Goal: Transaction & Acquisition: Purchase product/service

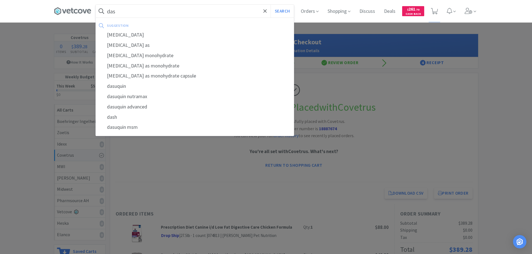
type input "das"
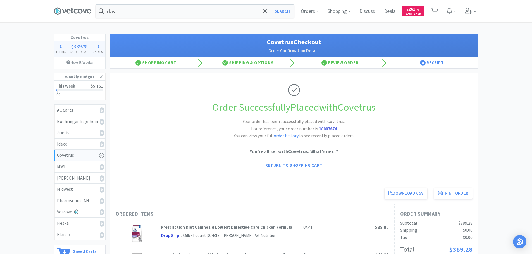
click at [405, 105] on div at bounding box center [266, 127] width 532 height 254
click at [470, 9] on icon at bounding box center [468, 11] width 8 height 6
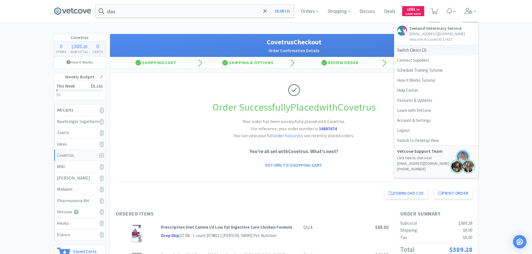
click at [410, 51] on span "Switch Clinics ( 2 )" at bounding box center [436, 50] width 84 height 10
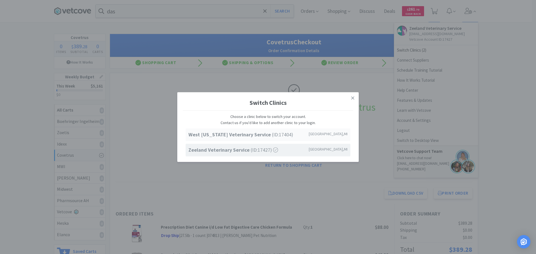
click at [225, 134] on strong "West Michigan Veterinary Service" at bounding box center [229, 134] width 83 height 6
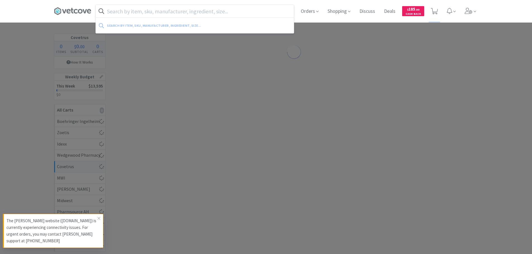
click at [138, 10] on input "text" at bounding box center [195, 11] width 198 height 13
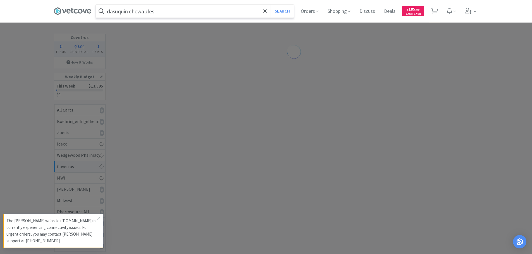
type input "dasuquin chewables"
click at [270, 5] on button "Search" at bounding box center [281, 11] width 23 height 13
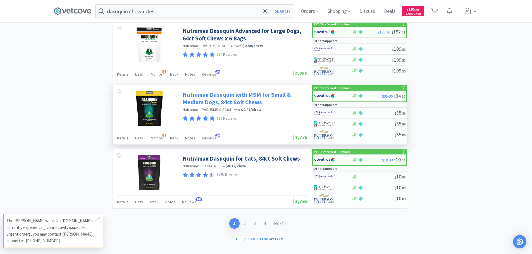
scroll to position [821, 0]
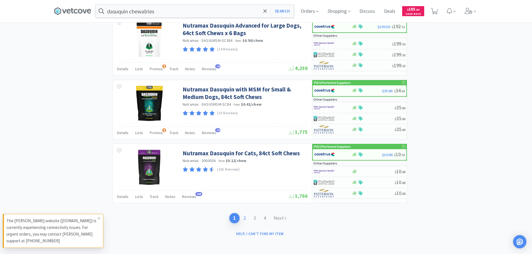
click at [242, 218] on link "2" at bounding box center [244, 218] width 10 height 10
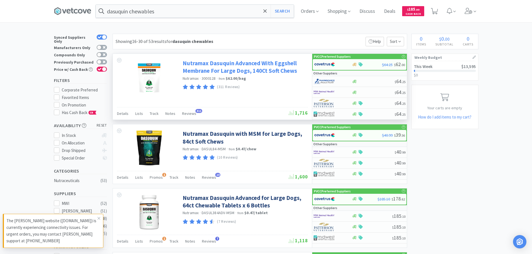
click at [251, 69] on link "Nutramax Dasuquin Advanced With Eggshell Membrane For Large Dogs, 140Ct Soft Ch…" at bounding box center [245, 66] width 124 height 15
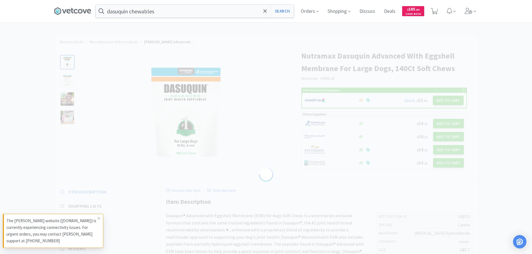
select select "542713"
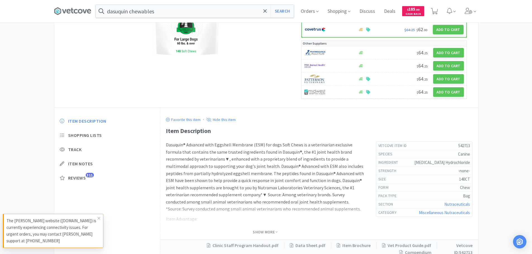
scroll to position [124, 0]
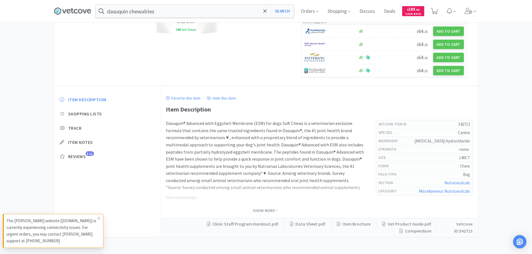
click at [271, 207] on span "Show More" at bounding box center [265, 210] width 25 height 7
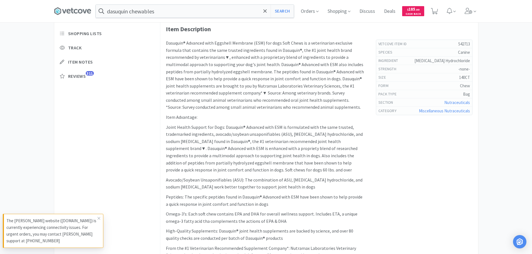
scroll to position [164, 0]
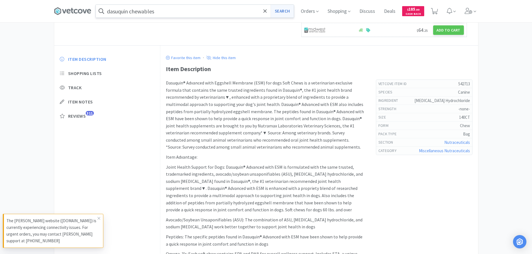
click at [287, 12] on button "Search" at bounding box center [281, 11] width 23 height 13
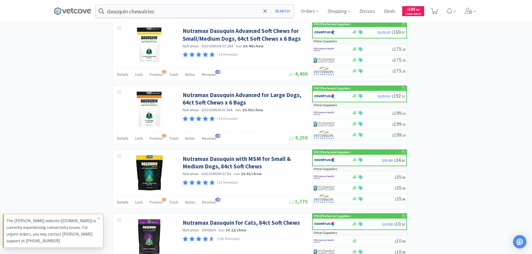
scroll to position [753, 0]
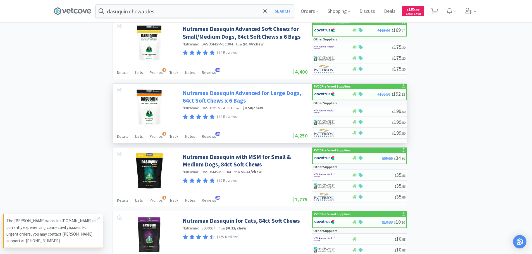
click at [247, 93] on link "Nutramax Dasuquin Advanced for Large Dogs, 64ct Soft Chews x 6 Bags" at bounding box center [245, 96] width 124 height 15
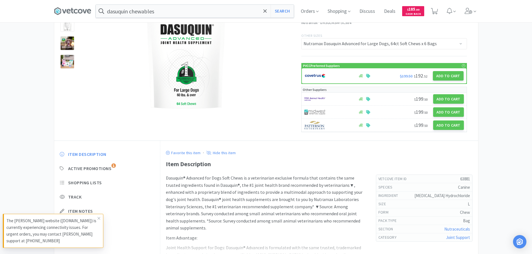
scroll to position [111, 0]
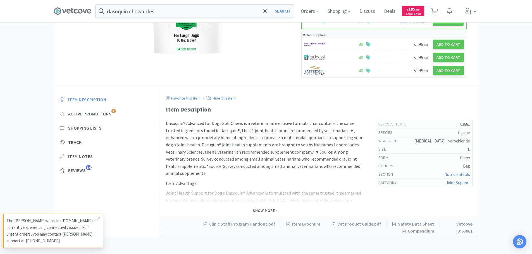
click at [265, 211] on span "Show More" at bounding box center [265, 210] width 25 height 5
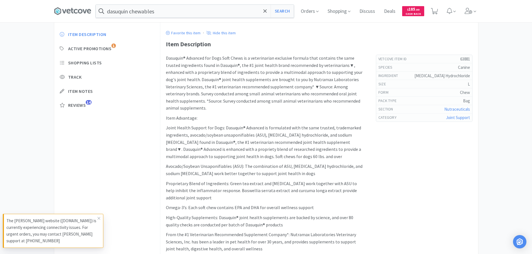
scroll to position [222, 0]
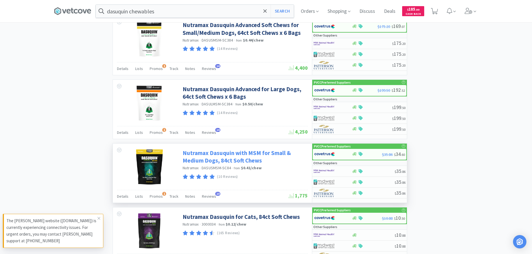
scroll to position [821, 0]
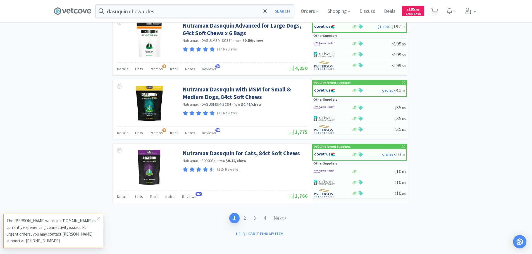
click at [246, 220] on link "2" at bounding box center [244, 218] width 10 height 10
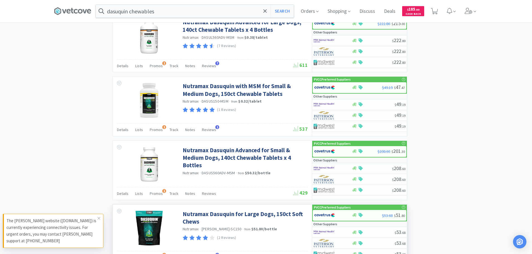
scroll to position [815, 0]
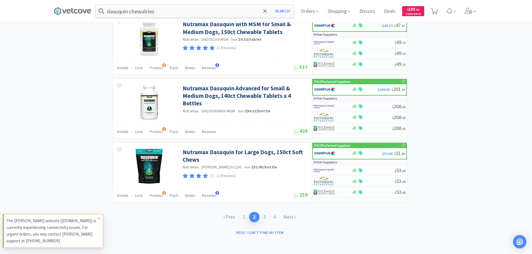
click at [264, 218] on link "3" at bounding box center [264, 217] width 10 height 10
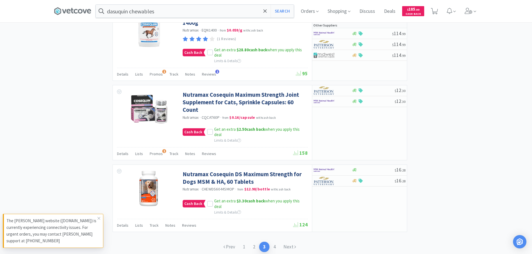
scroll to position [979, 0]
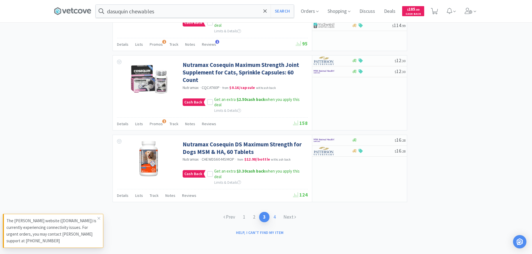
click at [275, 215] on link "4" at bounding box center [274, 217] width 10 height 10
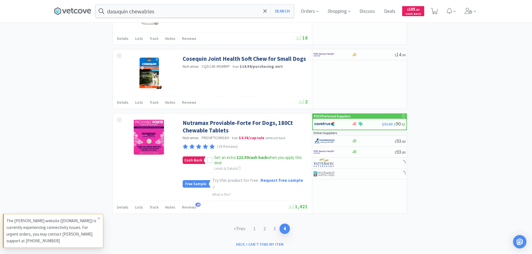
scroll to position [463, 0]
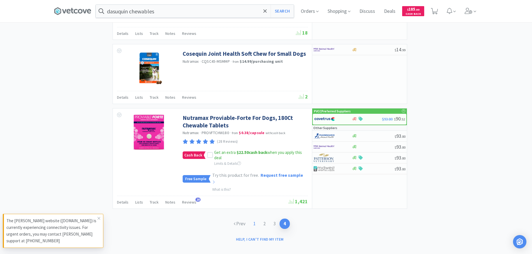
click at [253, 219] on link "1" at bounding box center [254, 224] width 10 height 10
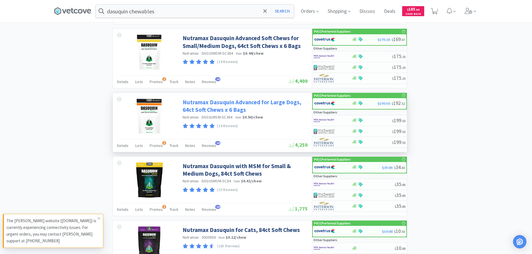
scroll to position [781, 0]
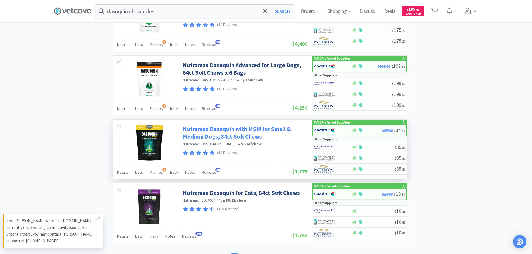
click at [229, 129] on link "Nutramax Dasuquin with MSM for Small & Medium Dogs, 84ct Soft Chews" at bounding box center [245, 132] width 124 height 15
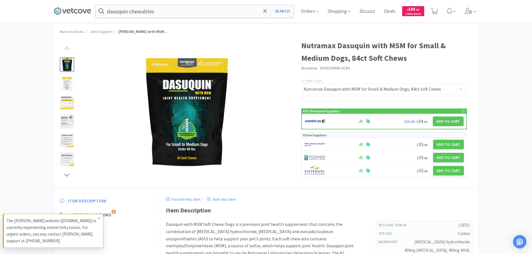
scroll to position [111, 0]
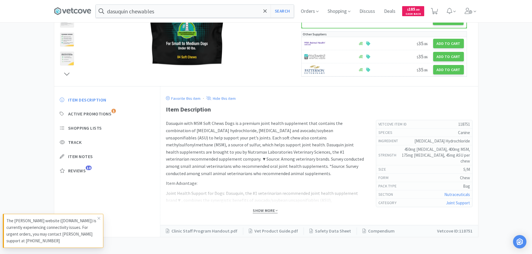
click at [268, 212] on span "Show More" at bounding box center [265, 210] width 25 height 5
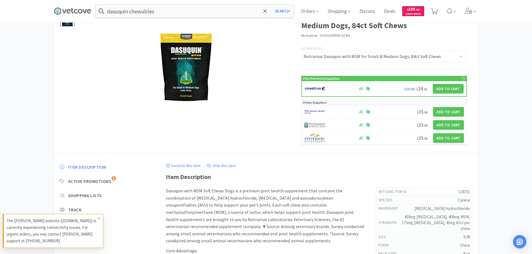
scroll to position [56, 0]
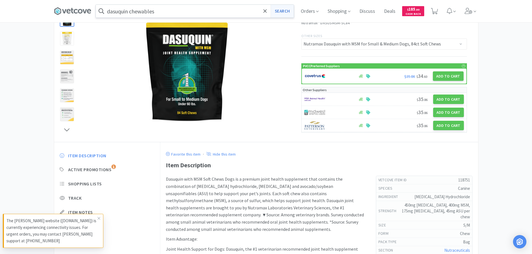
click at [285, 11] on button "Search" at bounding box center [281, 11] width 23 height 13
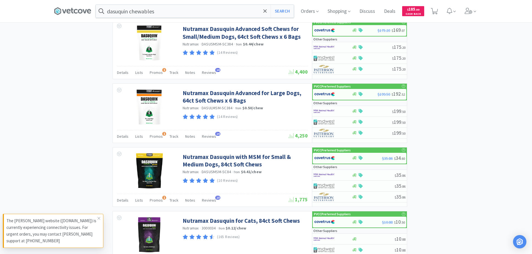
scroll to position [821, 0]
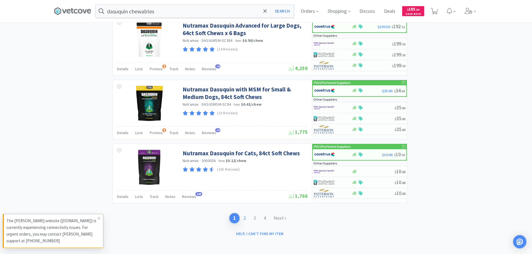
click at [243, 220] on link "2" at bounding box center [244, 218] width 10 height 10
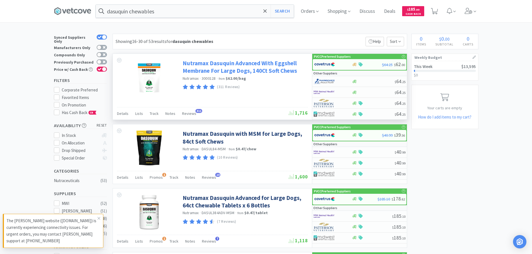
click at [261, 71] on link "Nutramax Dasuquin Advanced With Eggshell Membrane For Large Dogs, 140Ct Soft Ch…" at bounding box center [245, 66] width 124 height 15
select select "542713"
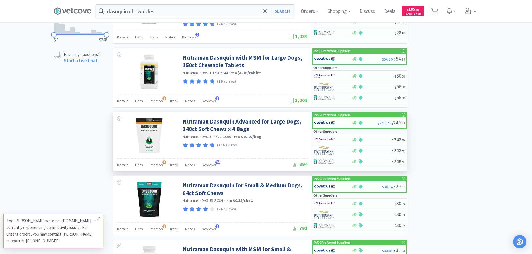
scroll to position [279, 0]
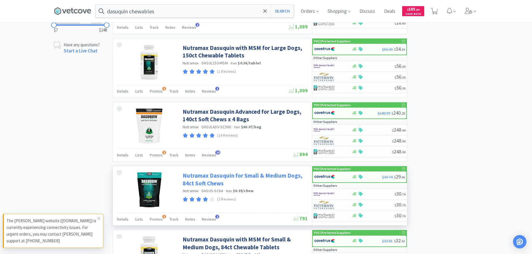
click at [208, 174] on link "Nutramax Dasuquin for Small & Medium Dogs, 84ct Soft Chews" at bounding box center [245, 179] width 124 height 15
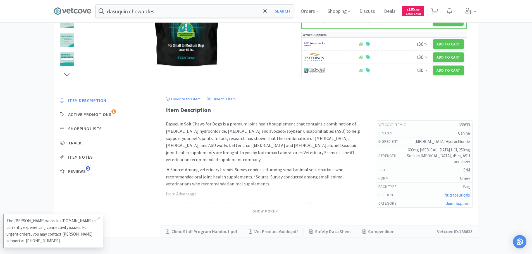
scroll to position [111, 0]
click at [272, 212] on span "Show More" at bounding box center [265, 210] width 25 height 5
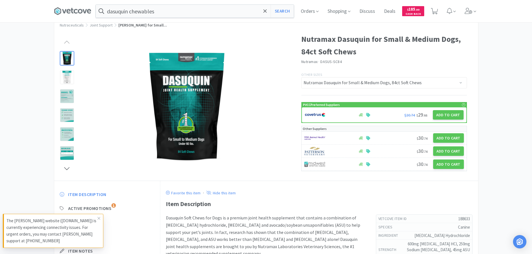
scroll to position [0, 0]
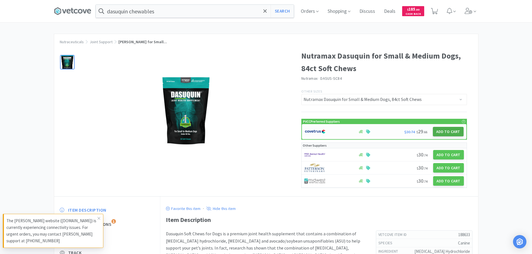
click at [447, 132] on button "Add to Cart" at bounding box center [448, 131] width 31 height 9
select select "1"
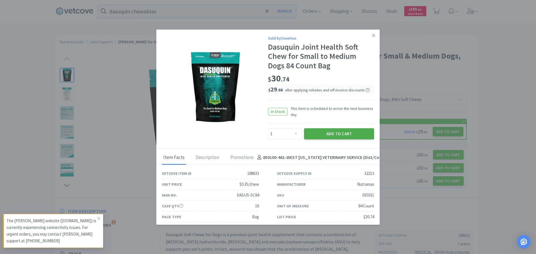
click at [354, 132] on button "Add to Cart" at bounding box center [339, 133] width 70 height 11
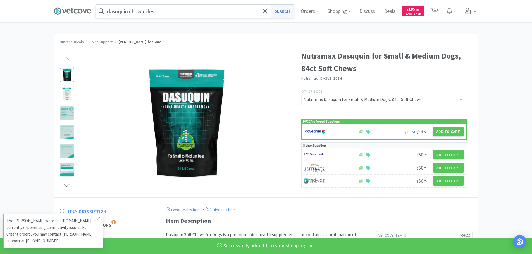
click at [279, 13] on button "Search" at bounding box center [281, 11] width 23 height 13
select select "1"
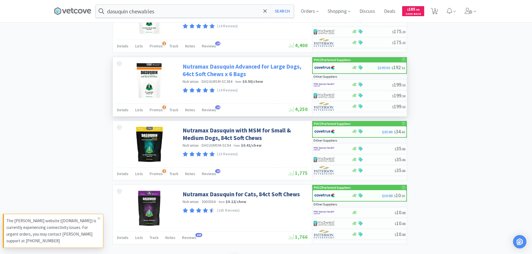
scroll to position [809, 0]
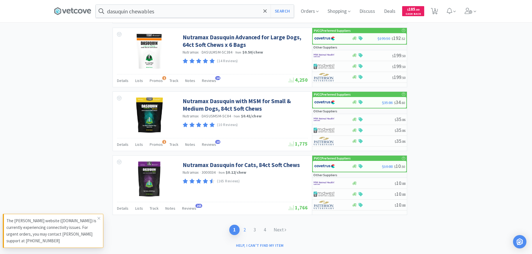
click at [244, 231] on link "2" at bounding box center [244, 230] width 10 height 10
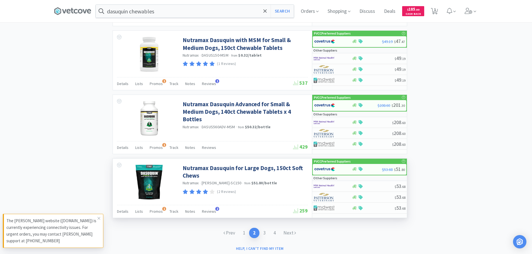
scroll to position [809, 0]
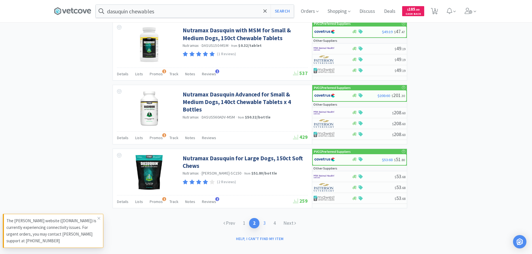
click at [263, 223] on link "3" at bounding box center [264, 223] width 10 height 10
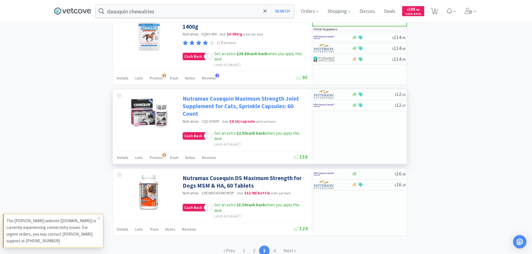
scroll to position [979, 0]
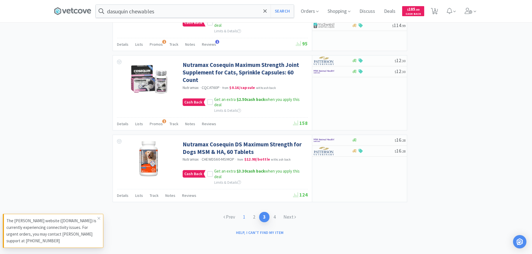
click at [246, 218] on link "1" at bounding box center [244, 217] width 10 height 10
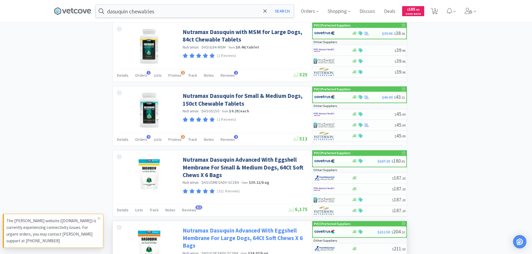
scroll to position [391, 0]
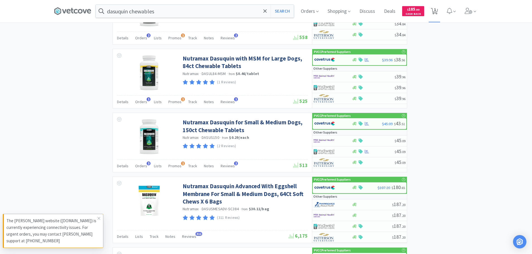
click at [436, 10] on span "1" at bounding box center [435, 9] width 2 height 22
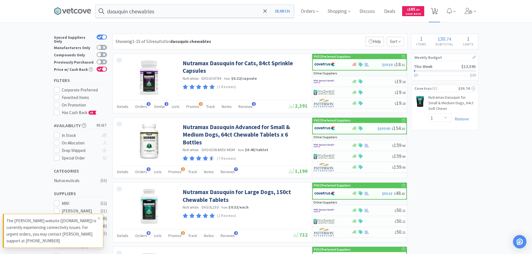
select select "1"
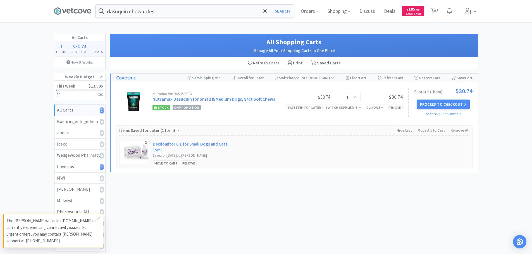
click at [296, 208] on div "All Shopping Carts Manage All Your Shopping Carts In One Place Refresh Carts Pr…" at bounding box center [294, 164] width 368 height 261
